Goal: Browse casually: Explore the website without a specific task or goal

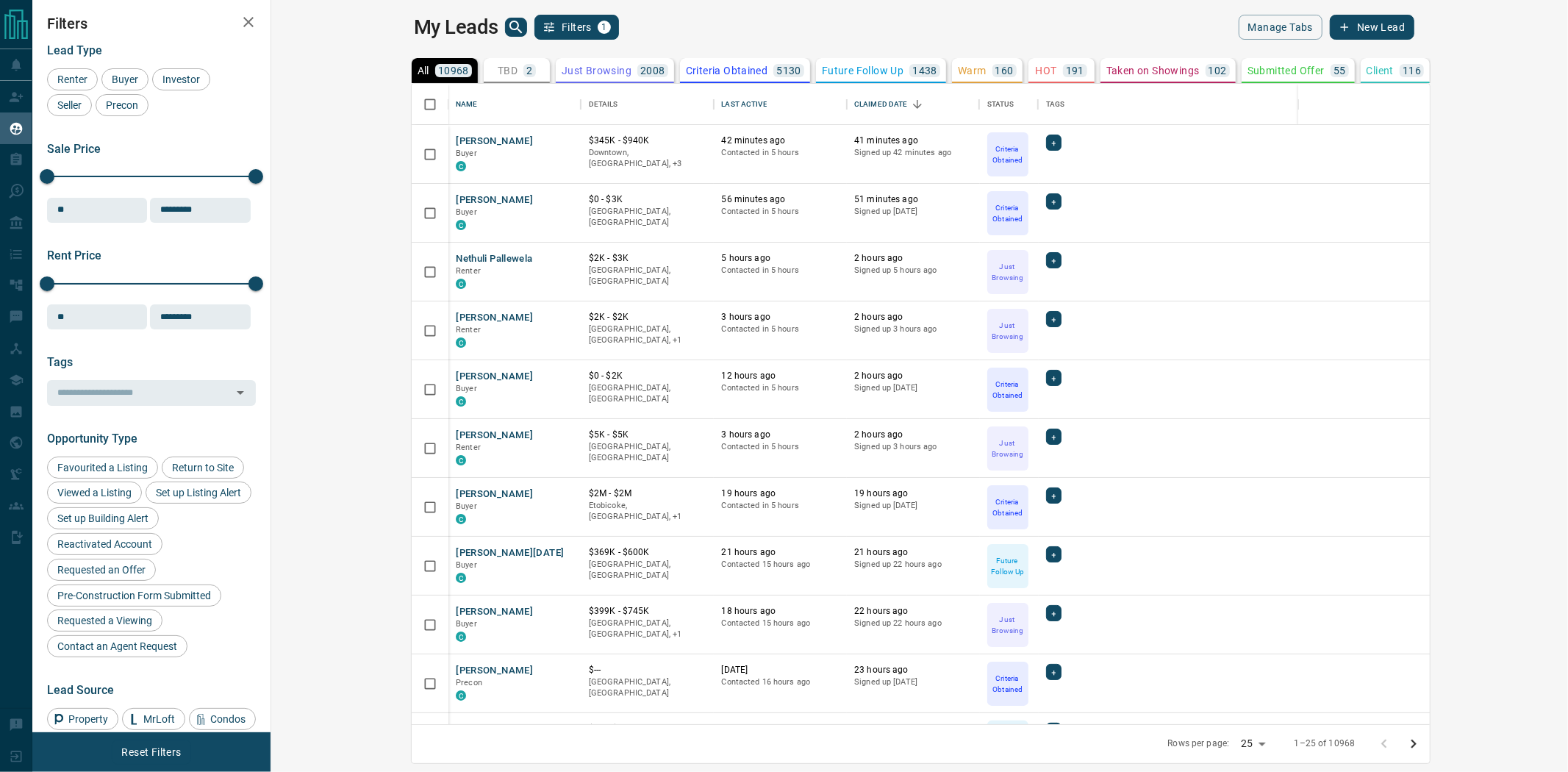
scroll to position [12, 12]
click at [562, 70] on p "Just Browsing" at bounding box center [596, 70] width 70 height 10
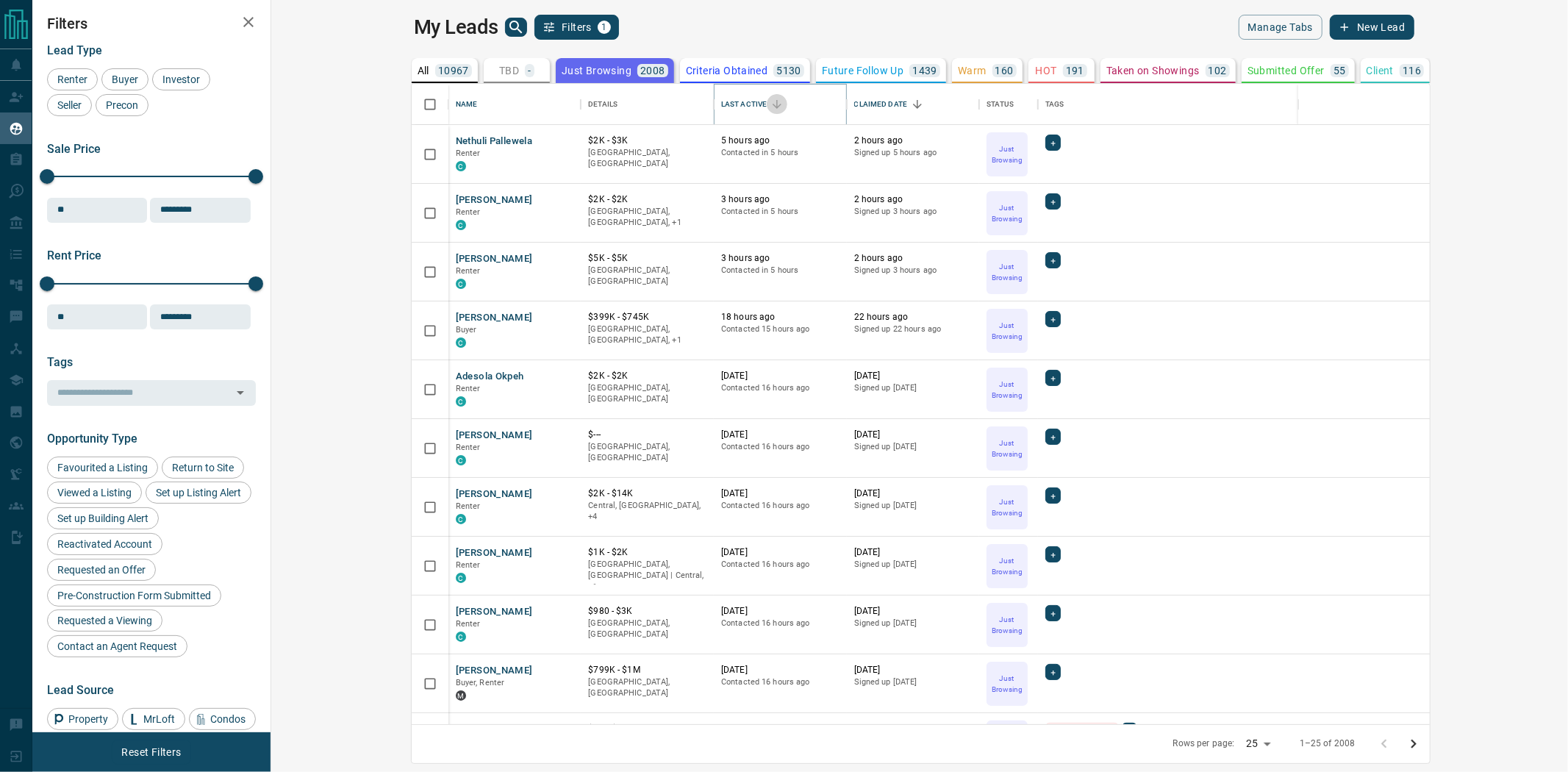
click at [772, 104] on icon "Sort" at bounding box center [777, 104] width 9 height 9
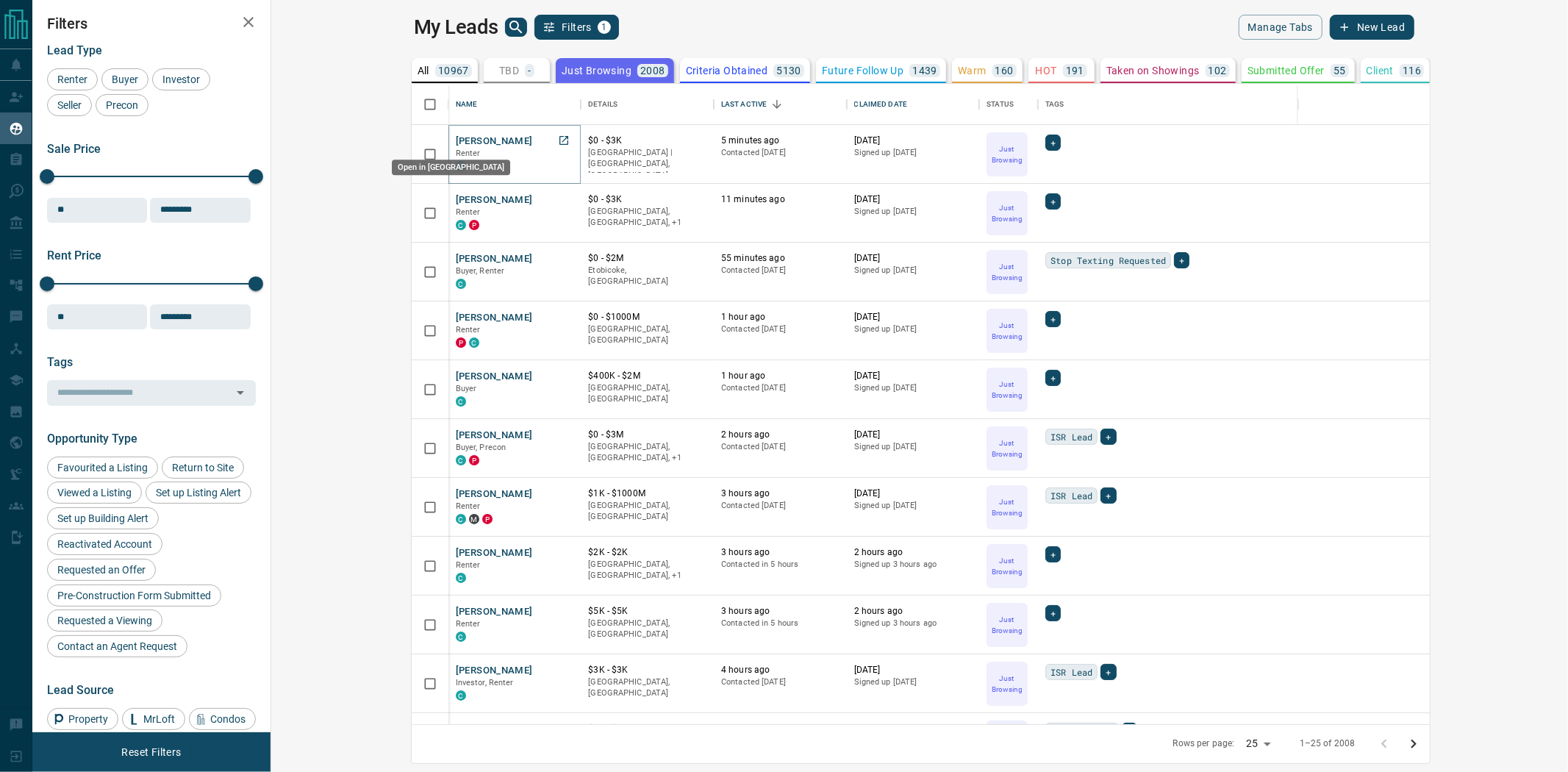
click at [558, 140] on icon "Open in New Tab" at bounding box center [563, 140] width 12 height 12
click at [558, 200] on icon "Open in New Tab" at bounding box center [563, 199] width 12 height 12
click at [559, 490] on icon "Open in New Tab" at bounding box center [564, 493] width 9 height 9
click at [558, 555] on icon "Open in New Tab" at bounding box center [563, 552] width 12 height 12
click at [559, 611] on icon "Open in New Tab" at bounding box center [564, 612] width 9 height 9
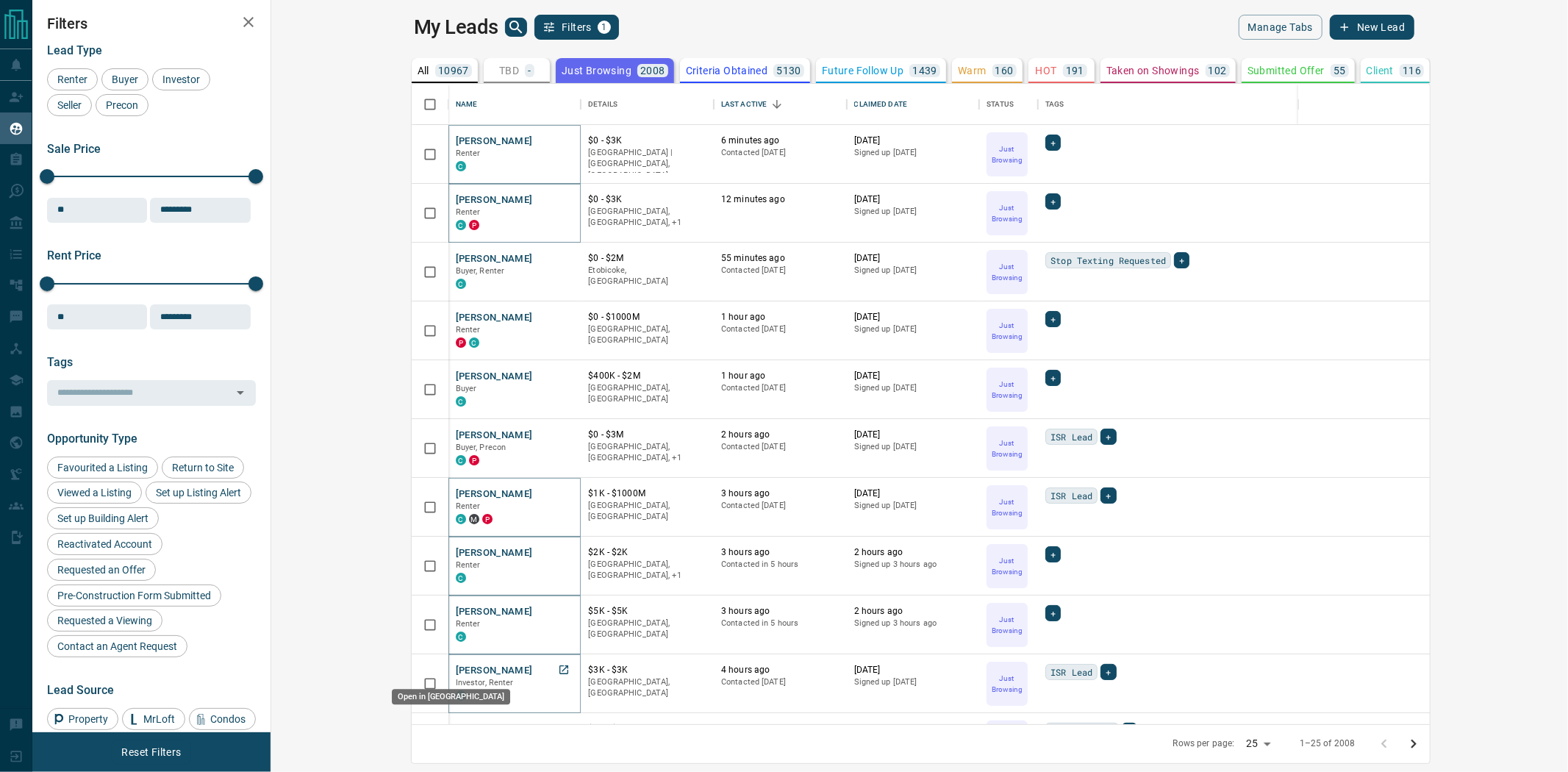
click at [555, 669] on link "Open in New Tab" at bounding box center [564, 670] width 19 height 19
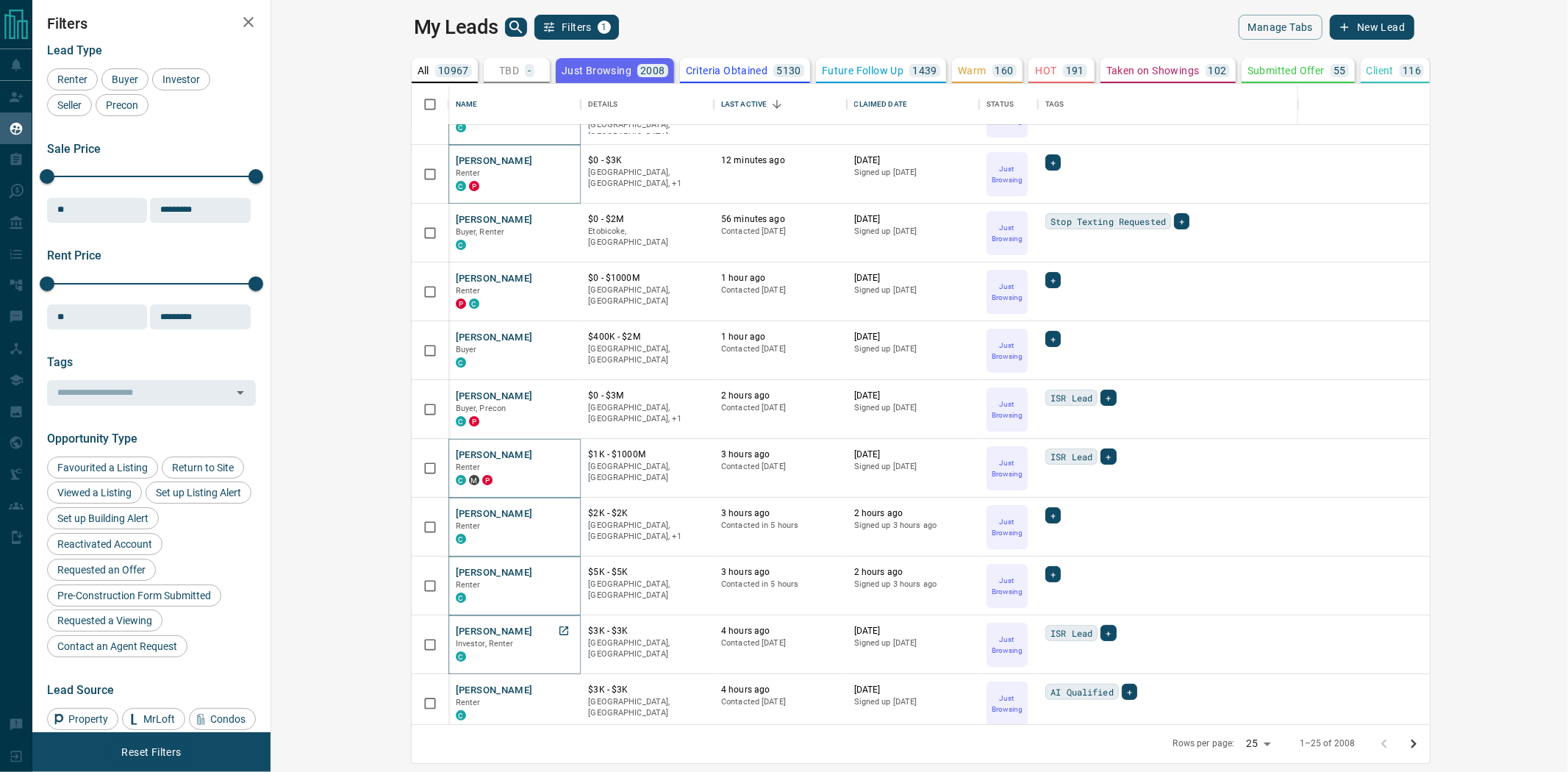
scroll to position [81, 0]
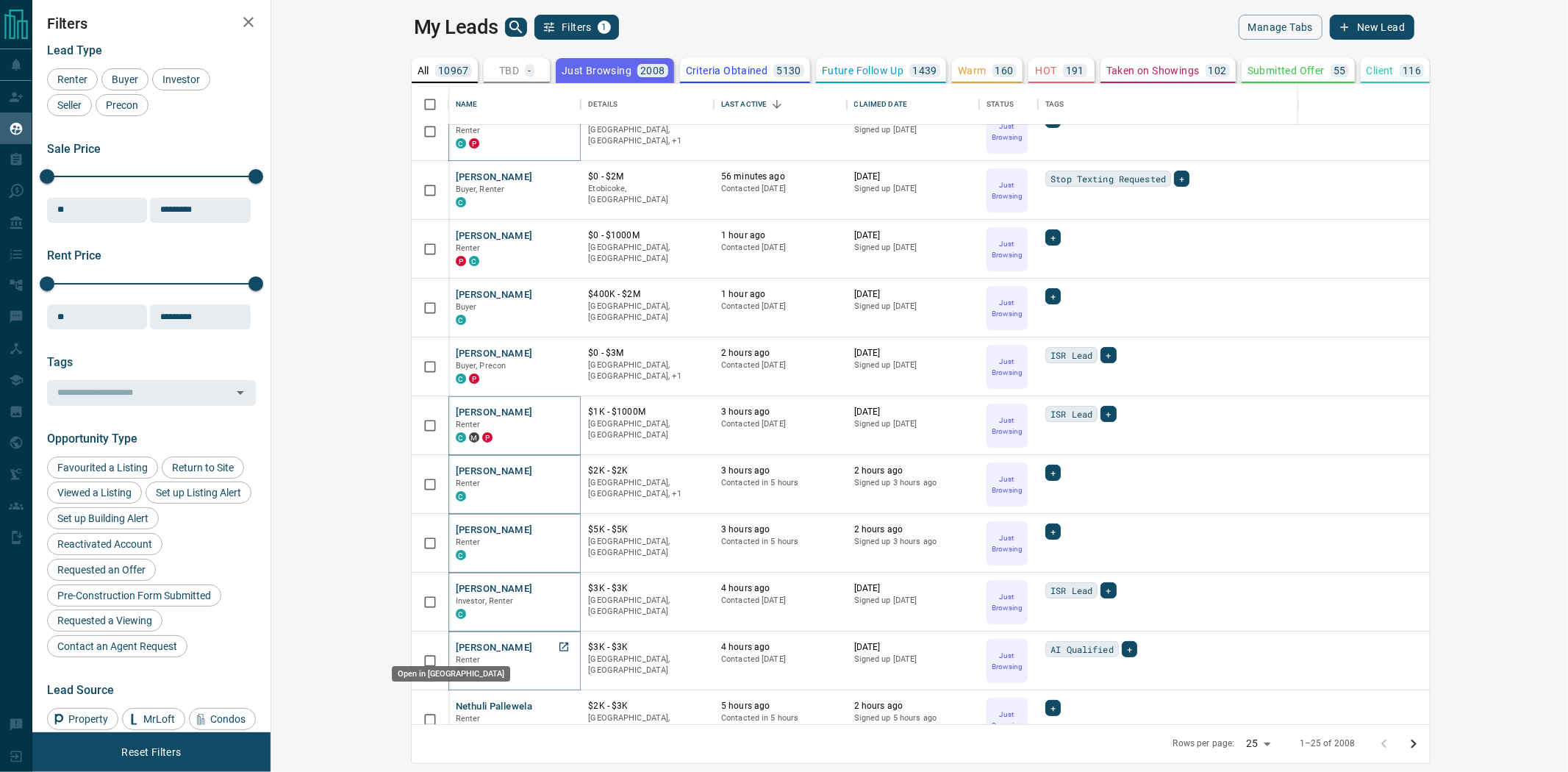
click at [558, 649] on icon "Open in New Tab" at bounding box center [563, 647] width 12 height 12
click at [558, 669] on icon "Open in New Tab" at bounding box center [563, 705] width 12 height 12
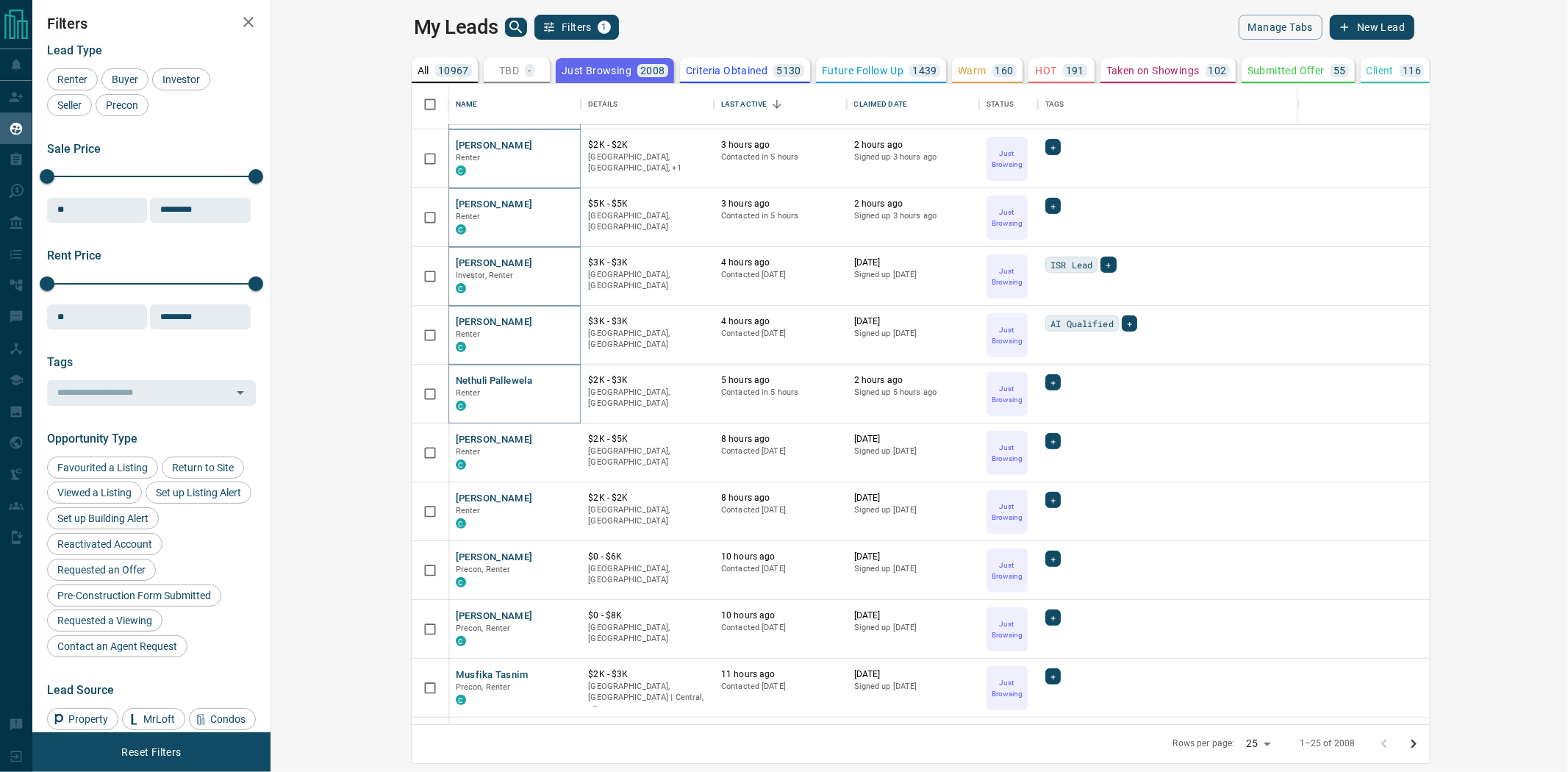
scroll to position [408, 0]
click at [558, 437] on icon "Open in New Tab" at bounding box center [563, 438] width 12 height 12
click at [559, 500] on icon "Open in New Tab" at bounding box center [564, 497] width 9 height 9
click at [559, 553] on icon "Open in New Tab" at bounding box center [564, 556] width 9 height 9
click at [558, 619] on icon "Open in New Tab" at bounding box center [563, 615] width 12 height 12
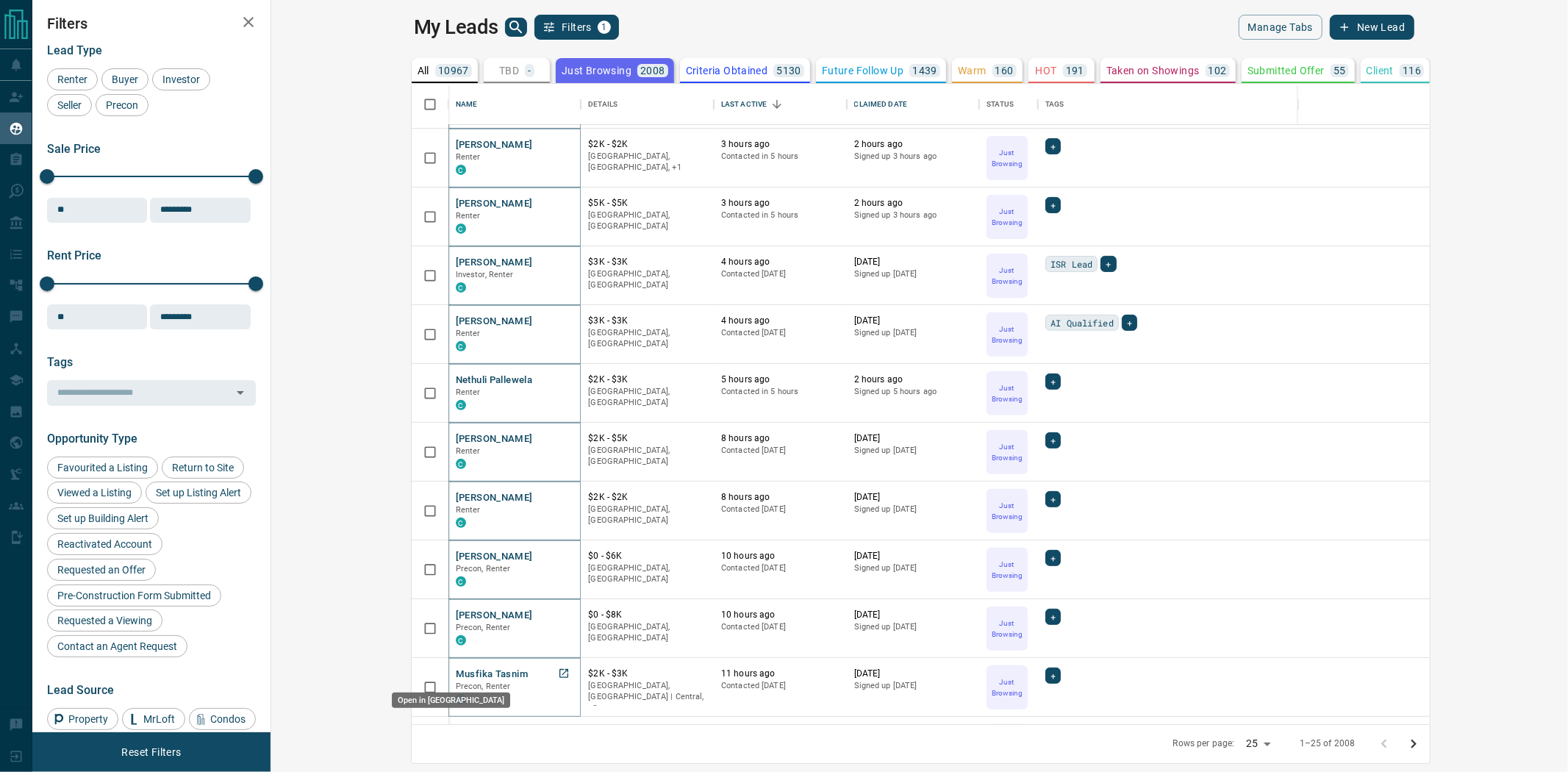
click at [558, 669] on icon "Open in New Tab" at bounding box center [563, 673] width 12 height 12
